Goal: Navigation & Orientation: Find specific page/section

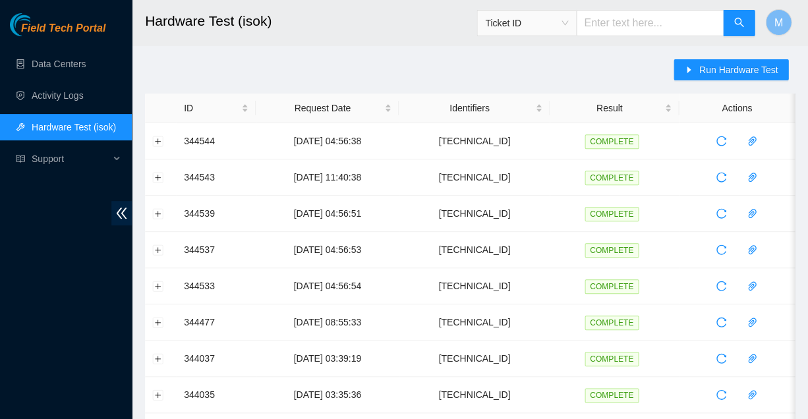
click at [67, 30] on span "Field Tech Portal" at bounding box center [63, 28] width 84 height 13
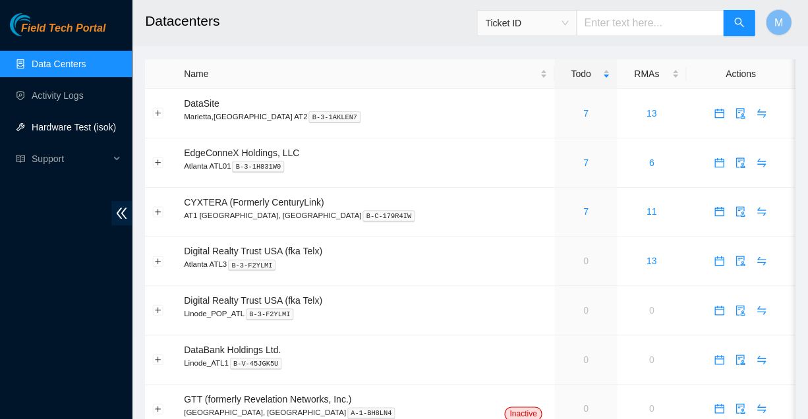
click at [60, 126] on link "Hardware Test (isok)" at bounding box center [74, 127] width 84 height 11
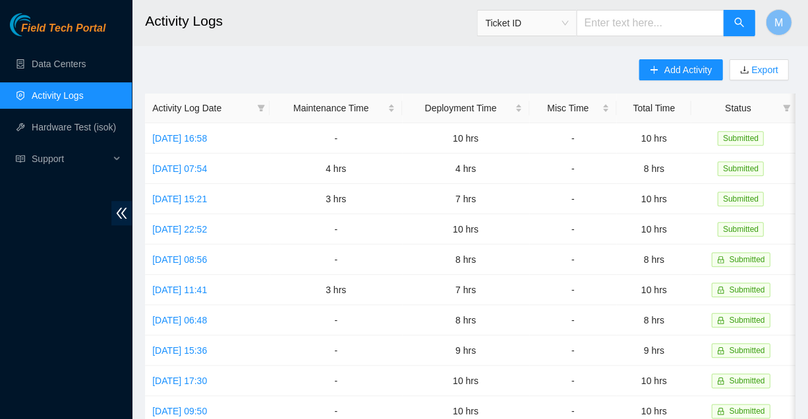
click at [74, 26] on span "Field Tech Portal" at bounding box center [63, 28] width 84 height 13
